Goal: Task Accomplishment & Management: Use online tool/utility

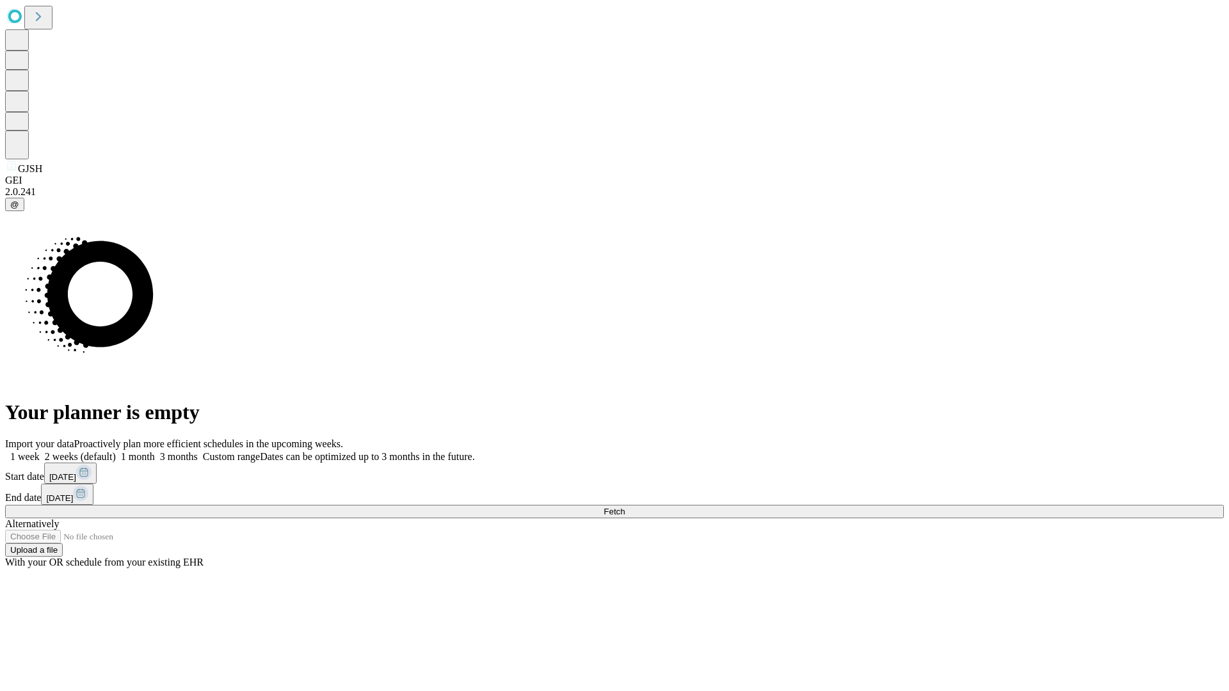
click at [625, 507] on span "Fetch" at bounding box center [614, 512] width 21 height 10
